Goal: Information Seeking & Learning: Learn about a topic

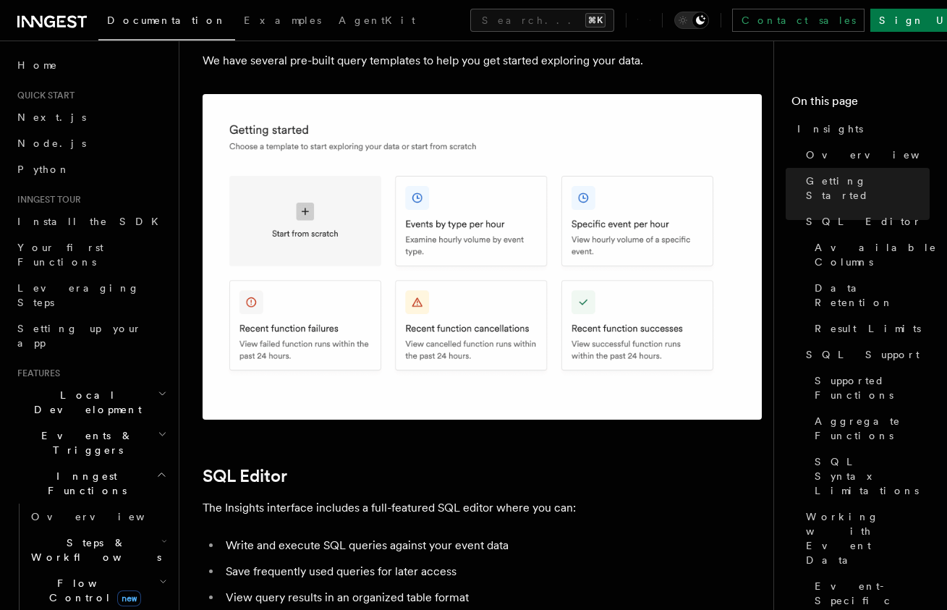
scroll to position [963, 0]
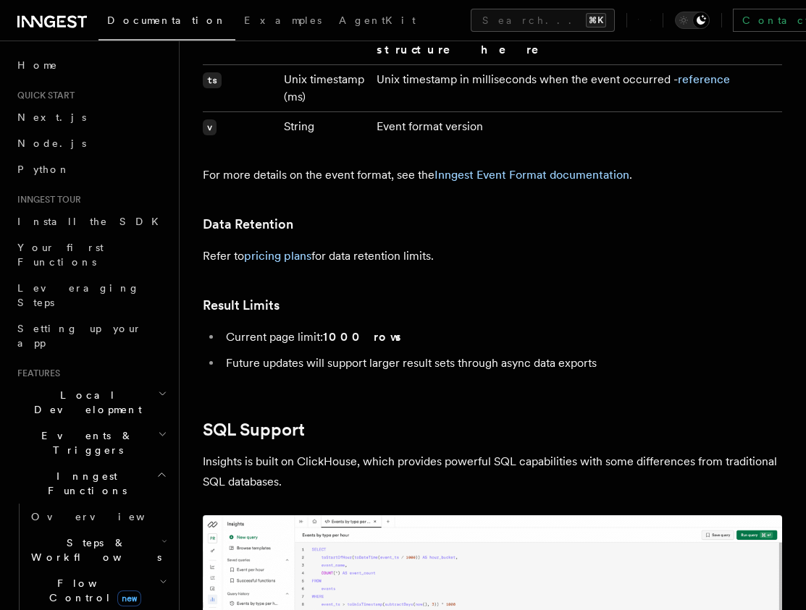
scroll to position [2265, 0]
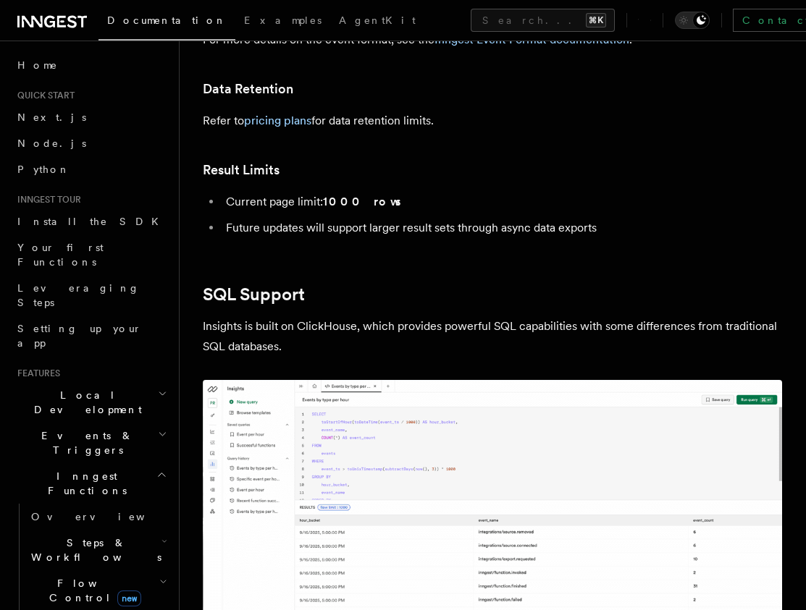
click at [386, 389] on img at bounding box center [492, 529] width 579 height 299
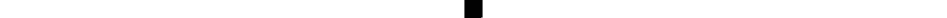
scroll to position [4138, 0]
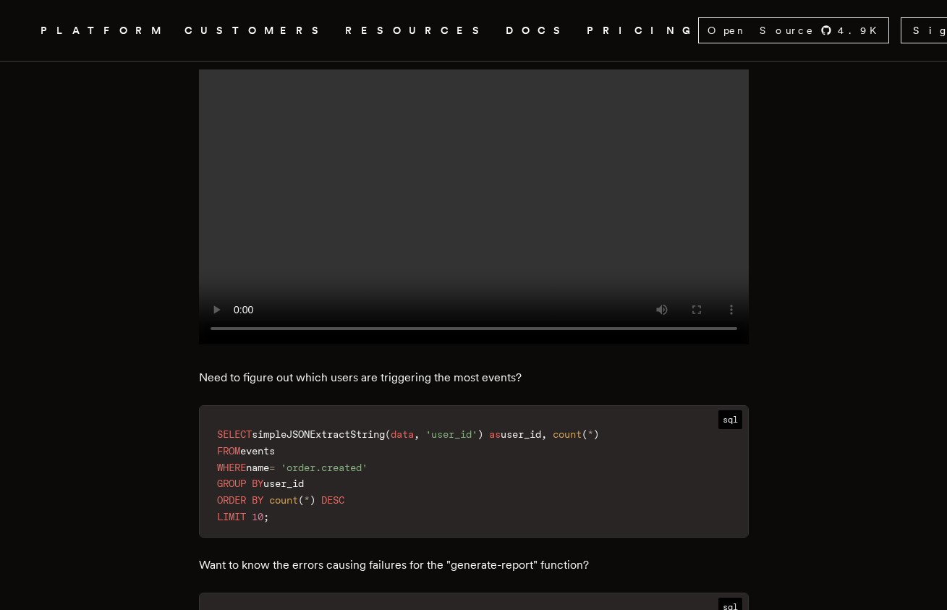
scroll to position [1568, 0]
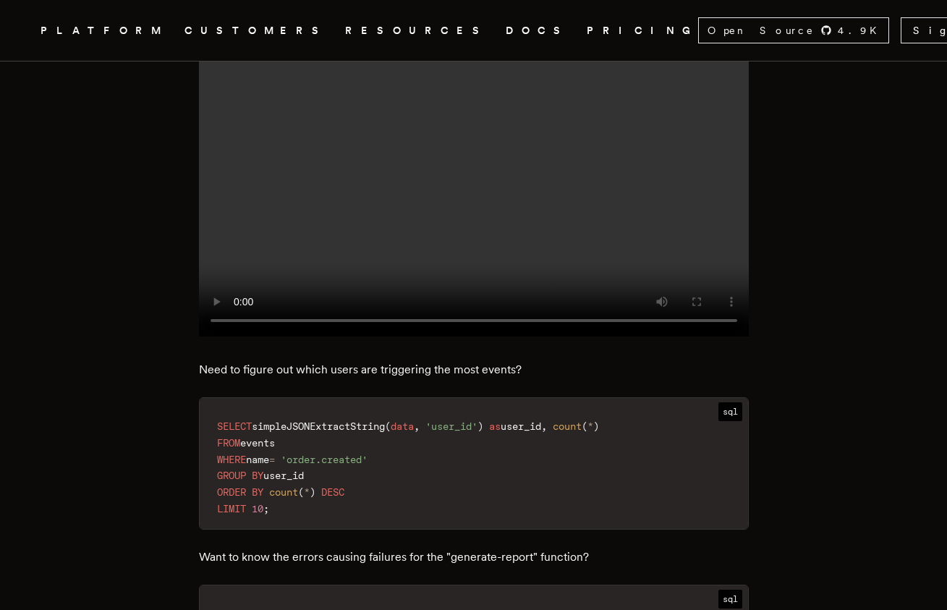
click at [398, 423] on code "SELECT simpleJSONExtractString ( data , 'user_id' ) as user_id , count ( * ) FR…" at bounding box center [474, 468] width 549 height 122
drag, startPoint x: 402, startPoint y: 432, endPoint x: 205, endPoint y: 418, distance: 198.1
click at [205, 418] on pre "SELECT simpleJSONExtractString ( data , 'user_id' ) as user_id , count ( * ) FR…" at bounding box center [474, 463] width 549 height 131
copy code "FROM events WHERE name = 'order.created'"
